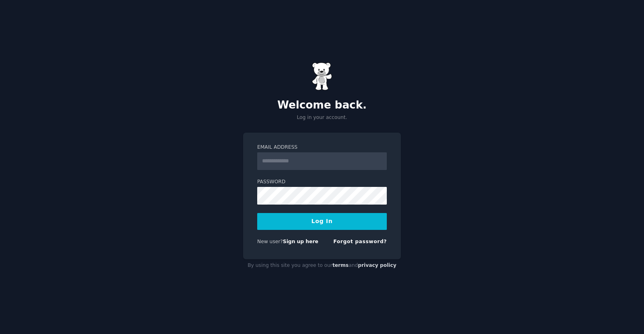
click at [308, 163] on input "Email Address" at bounding box center [322, 161] width 130 height 18
type input "**********"
click at [274, 244] on span "New user?" at bounding box center [270, 242] width 26 height 6
click at [257, 213] on button "Log In" at bounding box center [322, 221] width 130 height 17
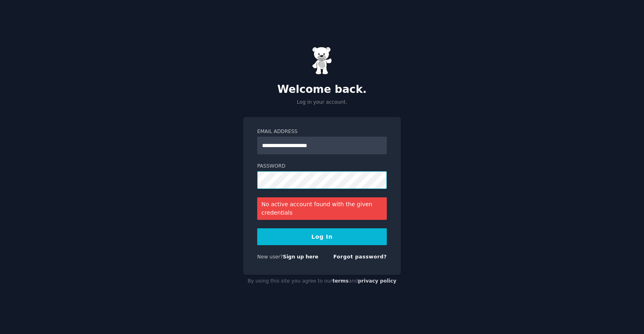
click at [257, 228] on button "Log In" at bounding box center [322, 236] width 130 height 17
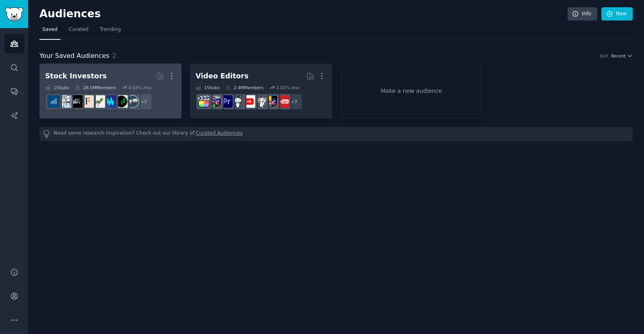
click at [108, 73] on h2 "Stock Investors Curated by GummySearch More" at bounding box center [110, 76] width 131 height 14
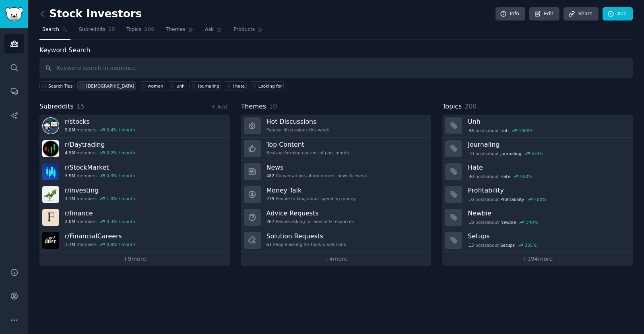
click at [89, 85] on div "[DEMOGRAPHIC_DATA]" at bounding box center [110, 86] width 48 height 6
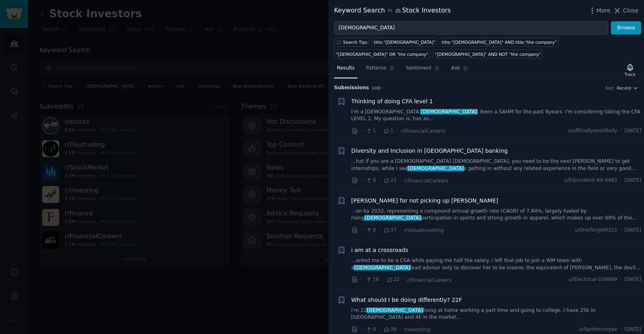
click at [235, 52] on div at bounding box center [322, 167] width 644 height 334
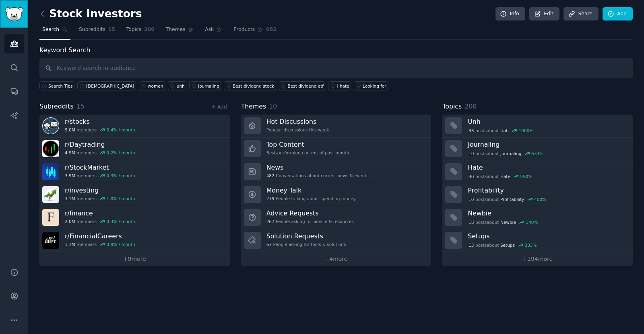
click at [7, 18] on img "Sidebar" at bounding box center [14, 14] width 19 height 14
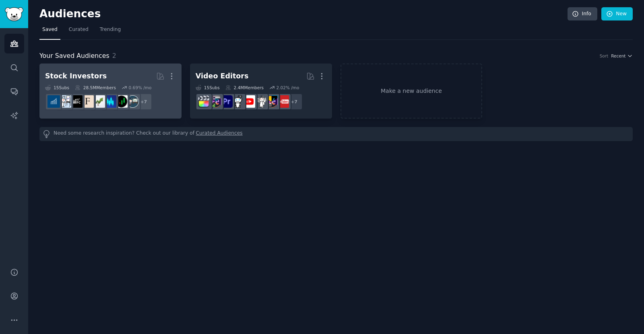
click at [103, 82] on h2 "Stock Investors More" at bounding box center [110, 76] width 131 height 14
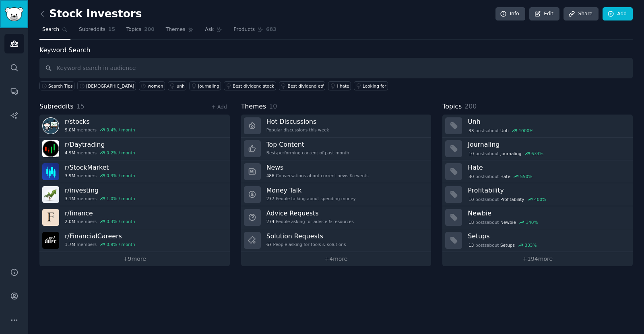
click at [19, 16] on img "Sidebar" at bounding box center [14, 14] width 19 height 14
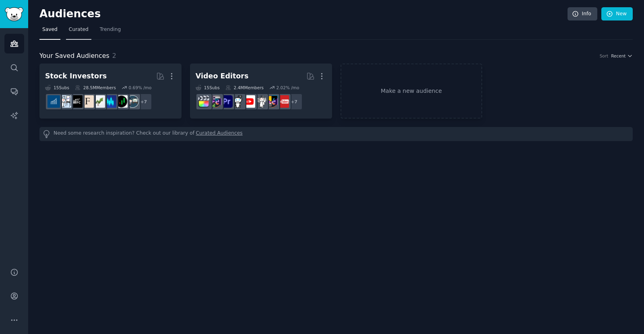
click at [74, 30] on span "Curated" at bounding box center [79, 29] width 20 height 7
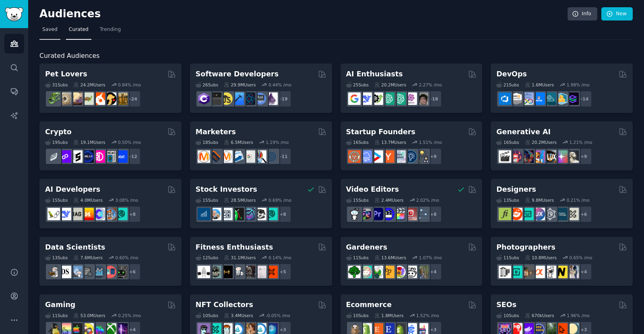
click at [51, 30] on span "Saved" at bounding box center [49, 29] width 15 height 7
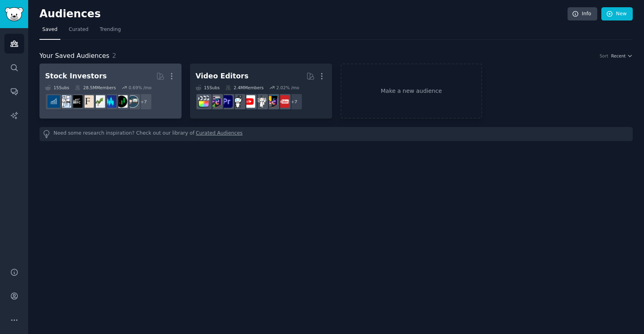
click at [126, 75] on h2 "Stock Investors More" at bounding box center [110, 76] width 131 height 14
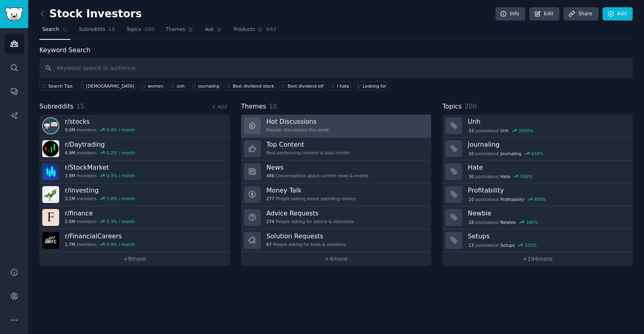
click at [356, 129] on link "Hot Discussions Popular discussions this week" at bounding box center [336, 126] width 190 height 23
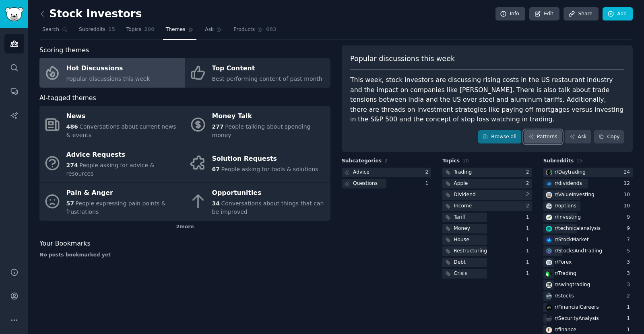
click at [552, 136] on link "Patterns" at bounding box center [543, 137] width 38 height 14
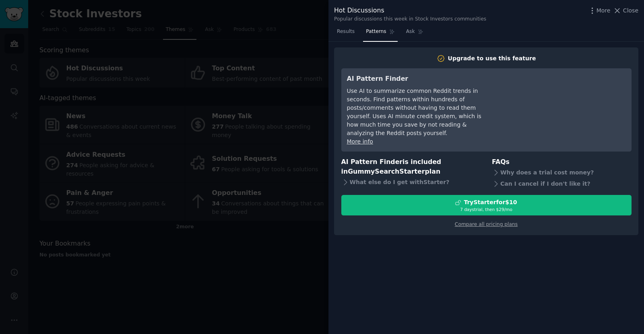
click at [297, 111] on div at bounding box center [322, 167] width 644 height 334
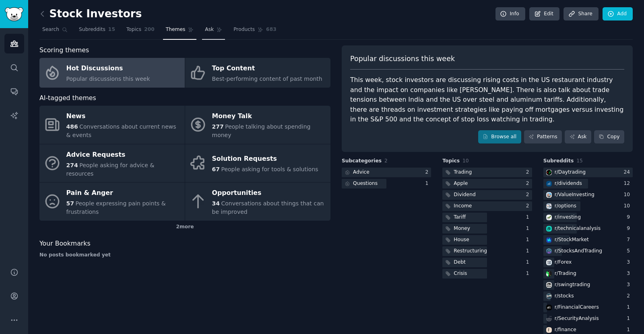
click at [205, 30] on span "Ask" at bounding box center [209, 29] width 9 height 7
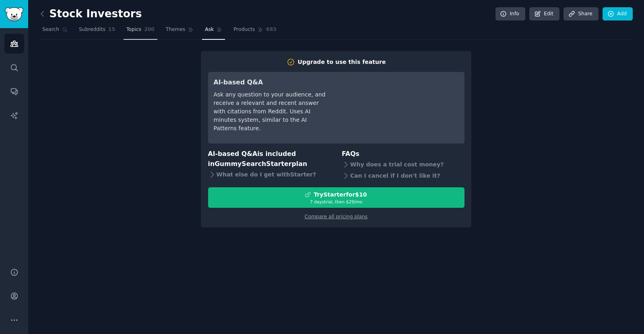
click at [128, 33] on link "Topics 200" at bounding box center [140, 31] width 34 height 16
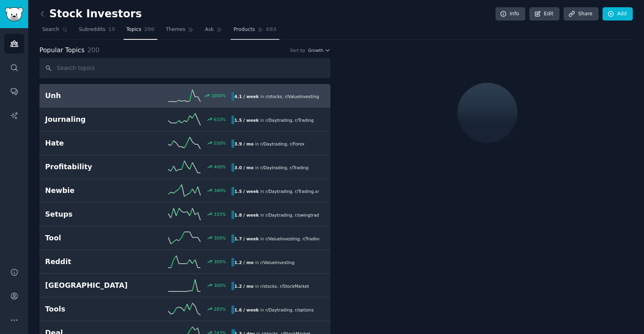
click at [242, 30] on link "Products 683" at bounding box center [254, 31] width 48 height 16
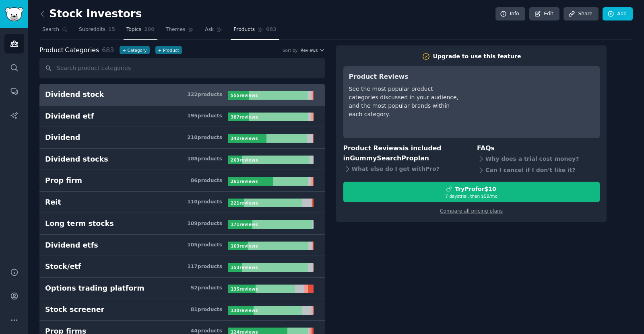
click at [126, 31] on span "Topics" at bounding box center [133, 29] width 15 height 7
